Goal: Task Accomplishment & Management: Manage account settings

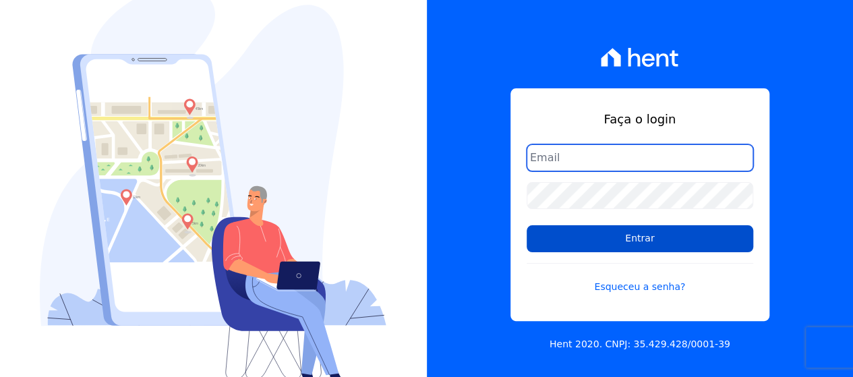
type input "[EMAIL_ADDRESS][DOMAIN_NAME]"
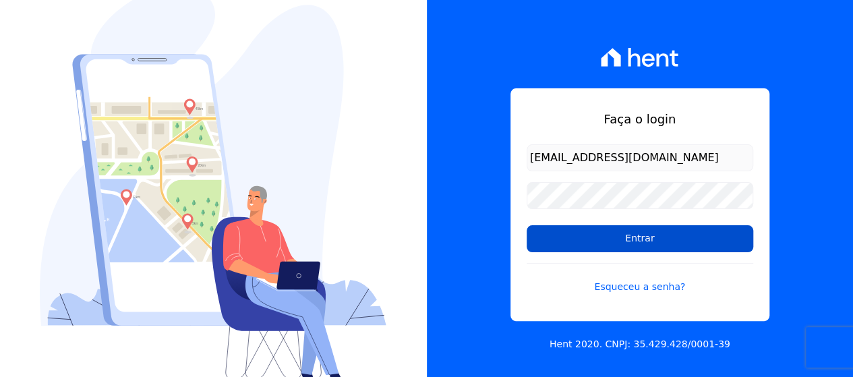
click at [592, 237] on input "Entrar" at bounding box center [640, 238] width 227 height 27
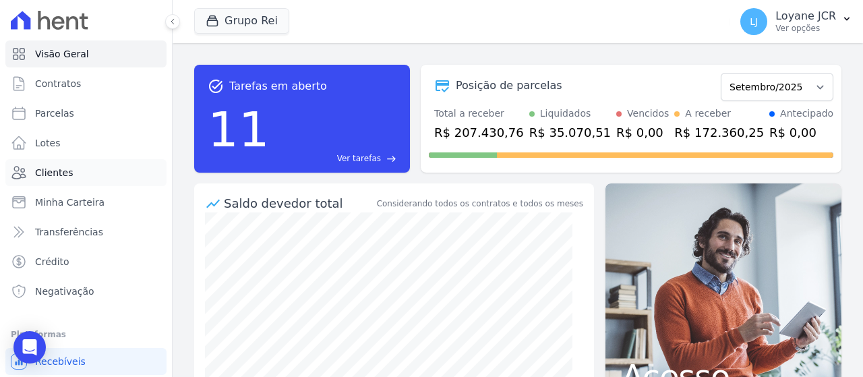
click at [78, 171] on link "Clientes" at bounding box center [85, 172] width 161 height 27
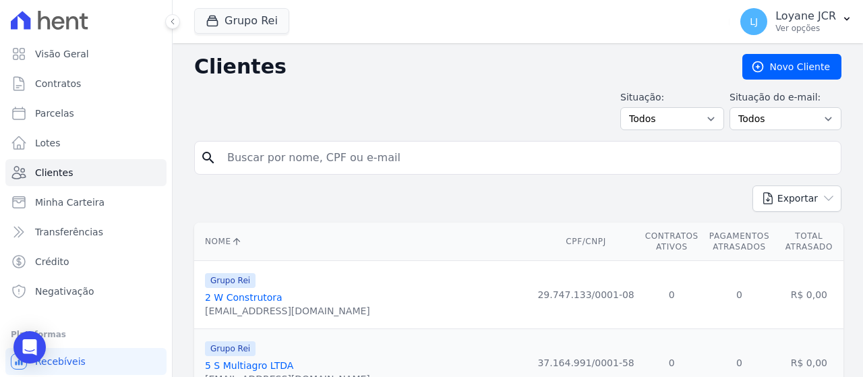
click at [301, 153] on input "search" at bounding box center [527, 157] width 616 height 27
paste input "- Boleto com vencimento em [DATE] enviado para o cliente via chat. - [PERSON_NA…"
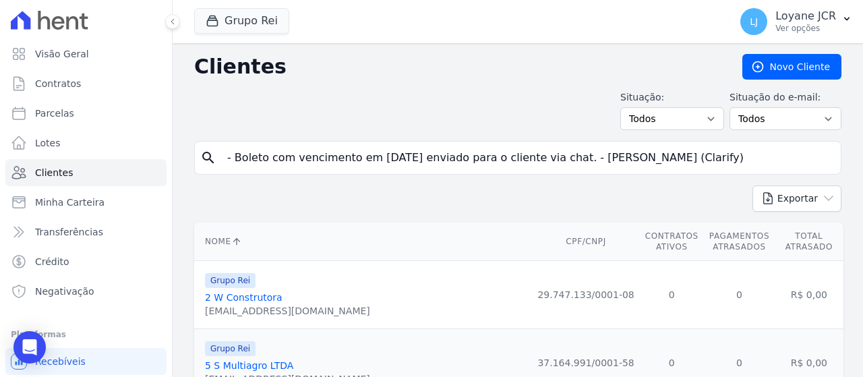
drag, startPoint x: 672, startPoint y: 156, endPoint x: 167, endPoint y: 171, distance: 505.2
click at [167, 171] on div "Visão Geral Contratos [GEOGRAPHIC_DATA] Lotes Clientes Minha Carteira Transferê…" at bounding box center [431, 188] width 863 height 377
paste input "GLEDSON QUEIROZ BARBOSA"
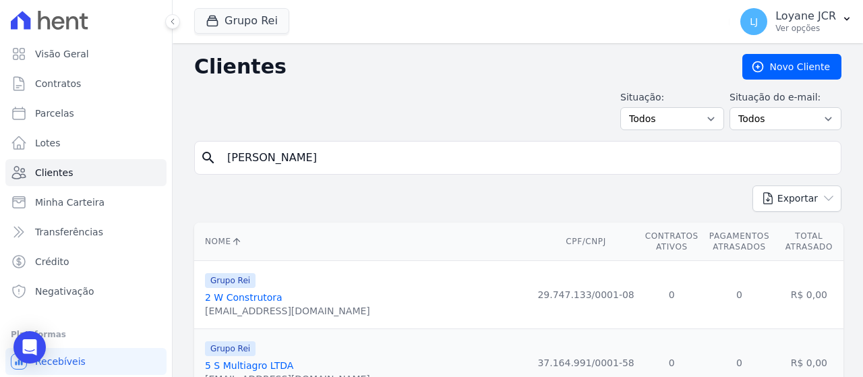
type input "GLEDSON QUEIROZ BARBOSA"
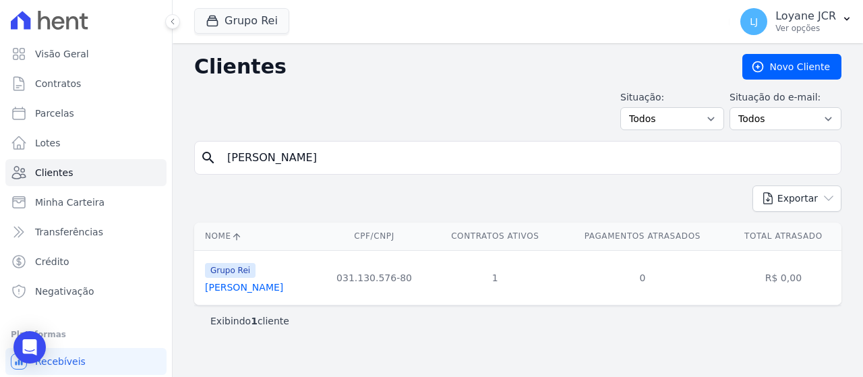
click at [260, 283] on link "Gledson Queiroz Barbosa" at bounding box center [244, 287] width 78 height 11
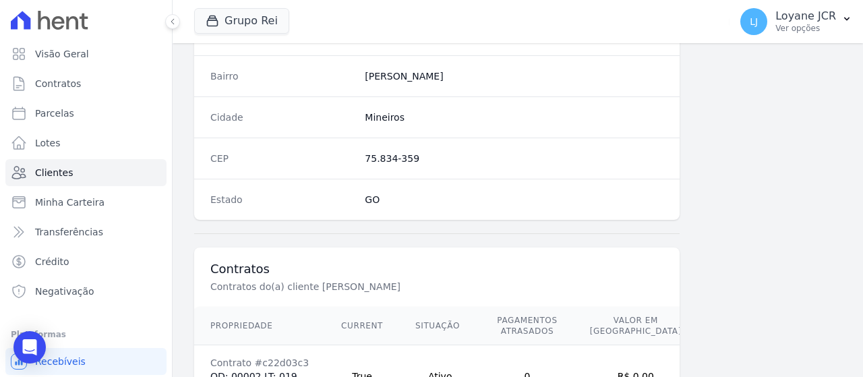
scroll to position [951, 0]
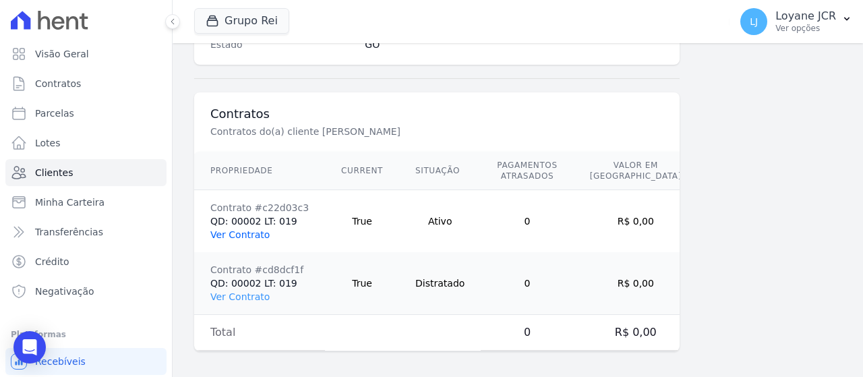
click at [237, 229] on link "Ver Contrato" at bounding box center [239, 234] width 59 height 11
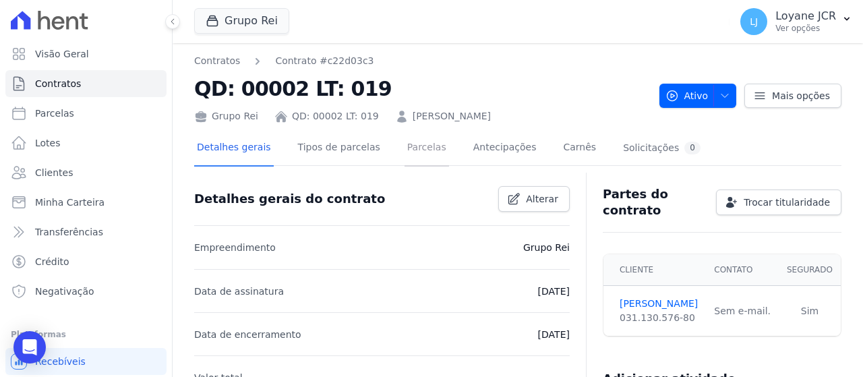
click at [409, 148] on link "Parcelas" at bounding box center [427, 149] width 45 height 36
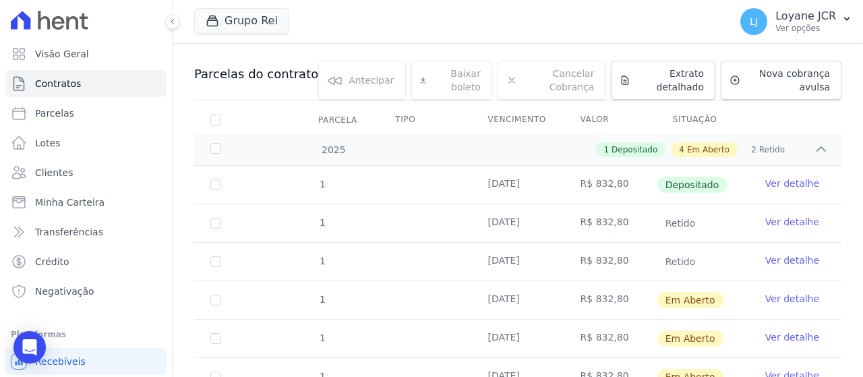
scroll to position [135, 0]
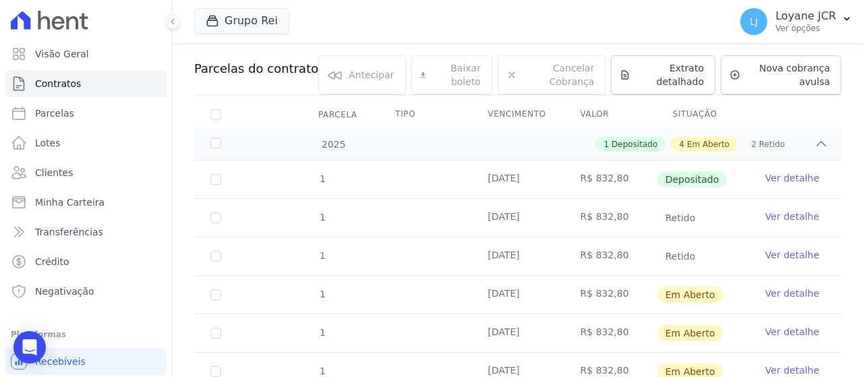
click at [216, 298] on td "1" at bounding box center [215, 295] width 43 height 38
click at [214, 296] on input "checkbox" at bounding box center [215, 294] width 11 height 11
checkbox input "true"
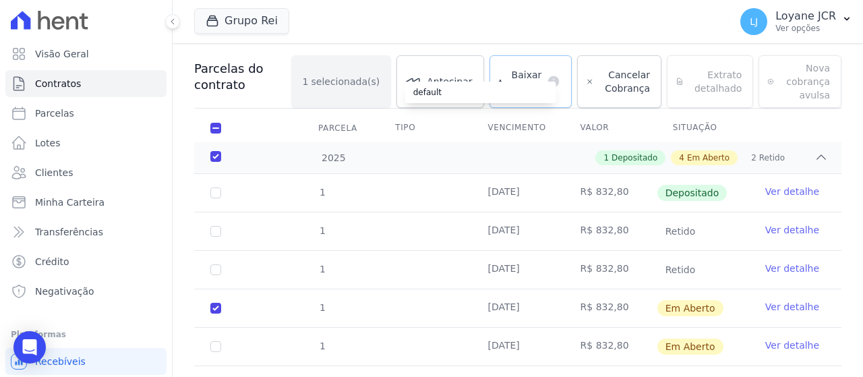
click at [543, 83] on div "default" at bounding box center [480, 93] width 151 height 22
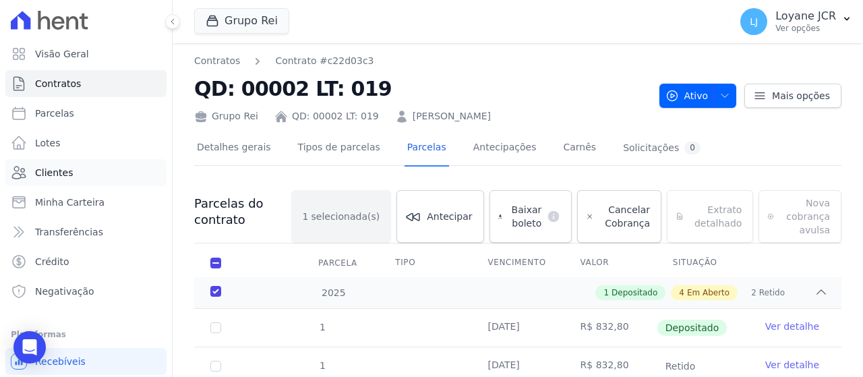
click at [49, 173] on span "Clientes" at bounding box center [54, 172] width 38 height 13
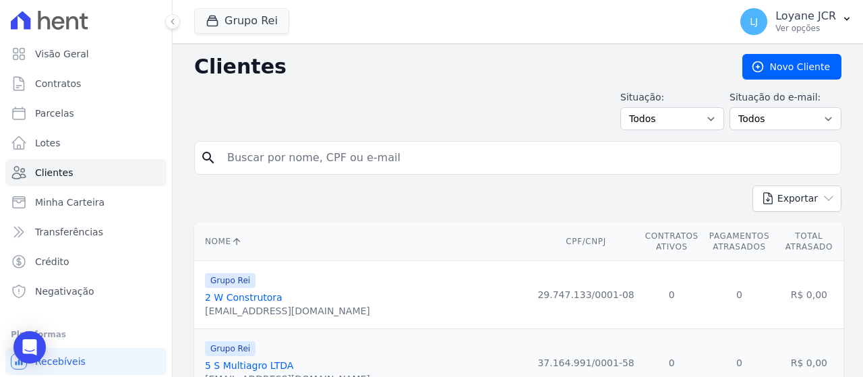
click at [303, 161] on input "search" at bounding box center [527, 157] width 616 height 27
paste input "ISRAEL EDUARDO FERREIRA"
type input "ISRAEL EDUARDO FERREIRA"
click at [477, 200] on div "Exportar PDF CSV Dimob 2024" at bounding box center [517, 203] width 647 height 37
click at [426, 161] on input "ISRAEL EDUARDO FERREIRA" at bounding box center [527, 157] width 616 height 27
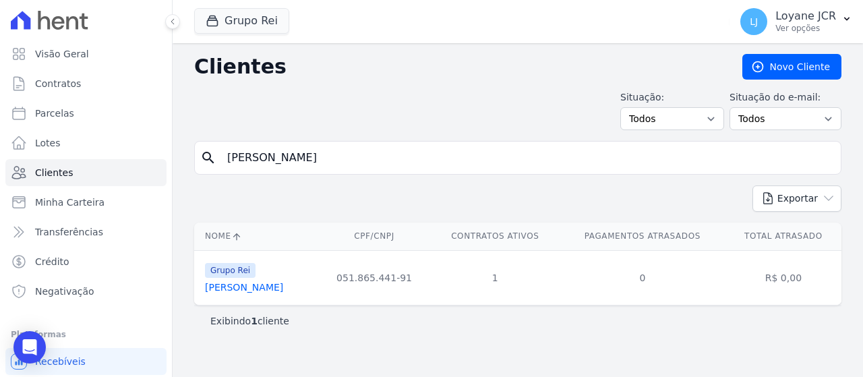
click at [225, 289] on link "Israel Eduardo Ferreira" at bounding box center [244, 287] width 78 height 11
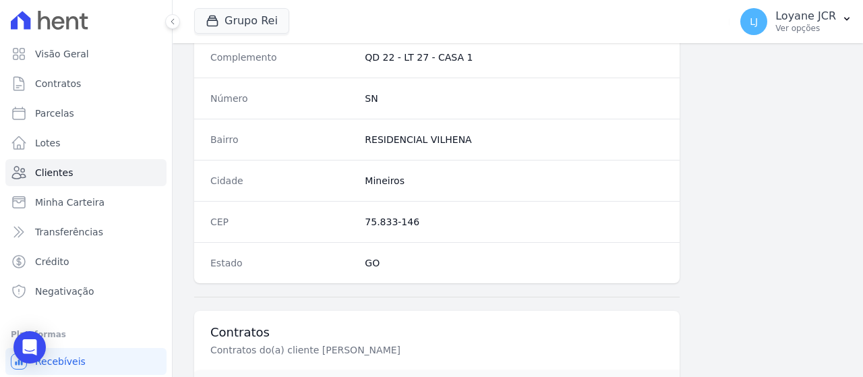
scroll to position [944, 0]
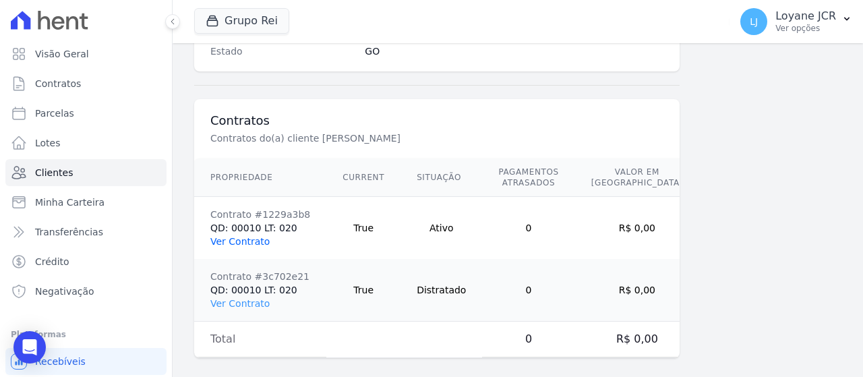
click at [247, 236] on link "Ver Contrato" at bounding box center [239, 241] width 59 height 11
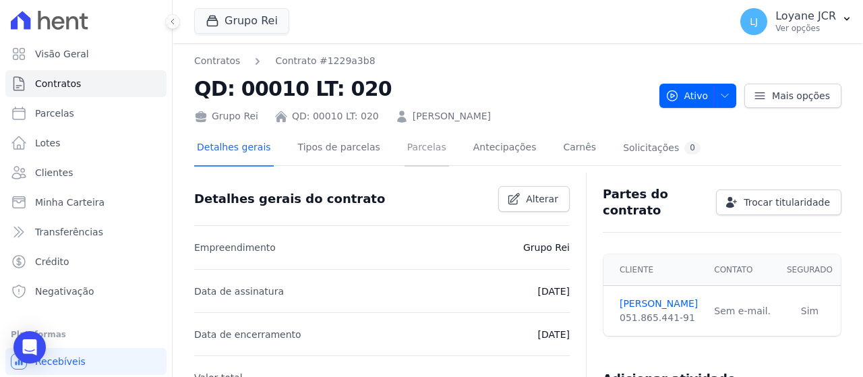
click at [405, 148] on link "Parcelas" at bounding box center [427, 149] width 45 height 36
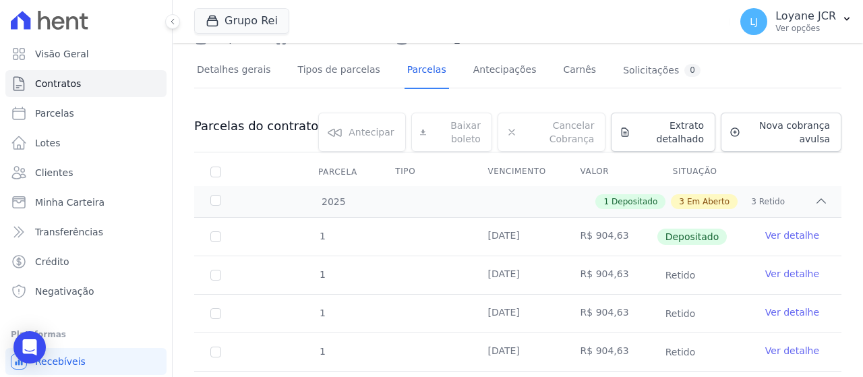
scroll to position [202, 0]
